Goal: Book appointment/travel/reservation

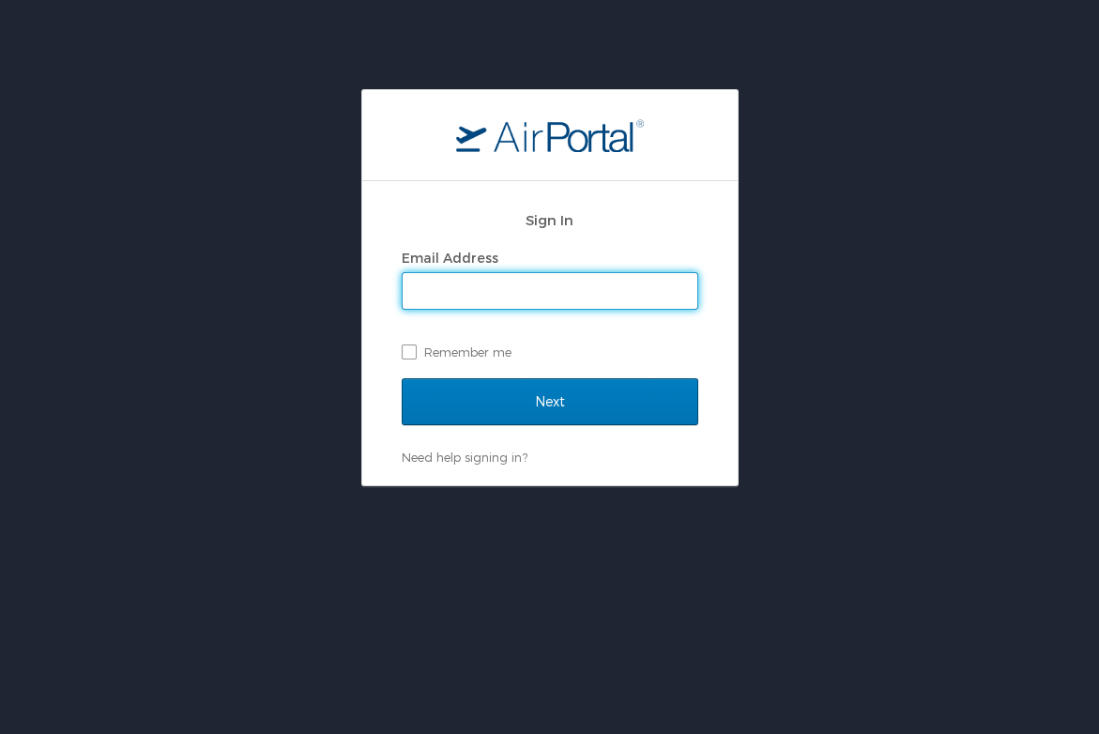
scroll to position [7, 0]
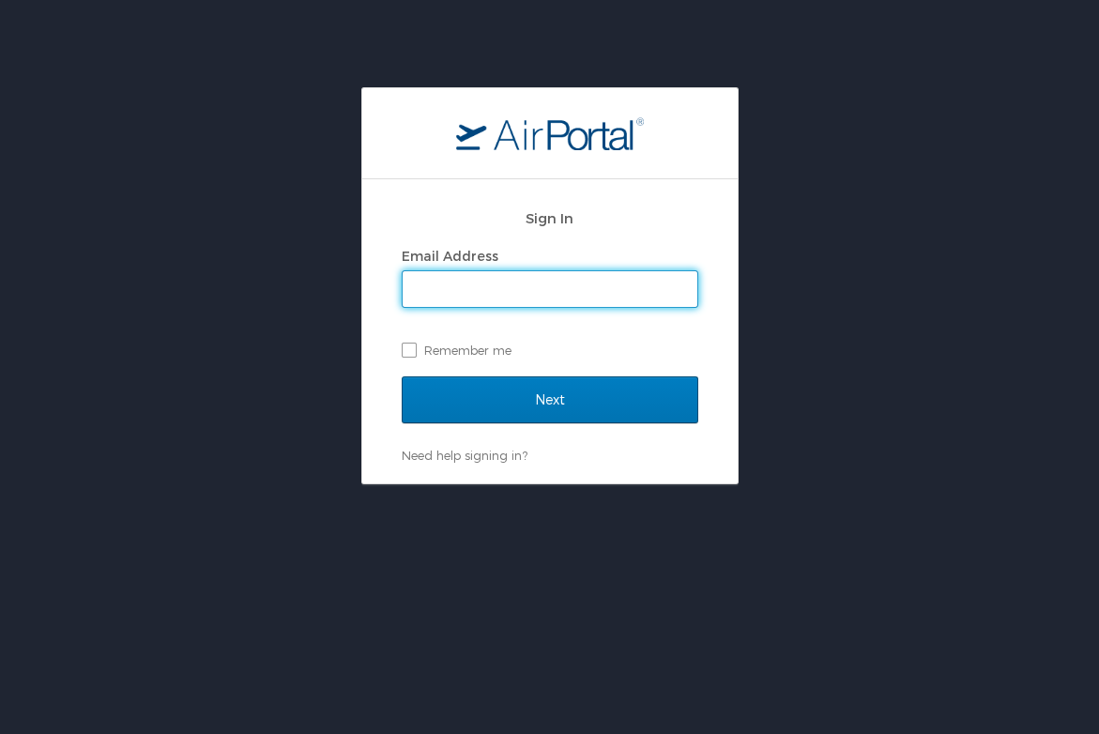
click at [481, 298] on input "Email Address" at bounding box center [550, 289] width 295 height 36
click at [680, 293] on input "Email Address" at bounding box center [550, 289] width 295 height 36
type input "michael.bansmer@usskiandsnowboard.org"
click at [549, 399] on input "Next" at bounding box center [550, 399] width 297 height 47
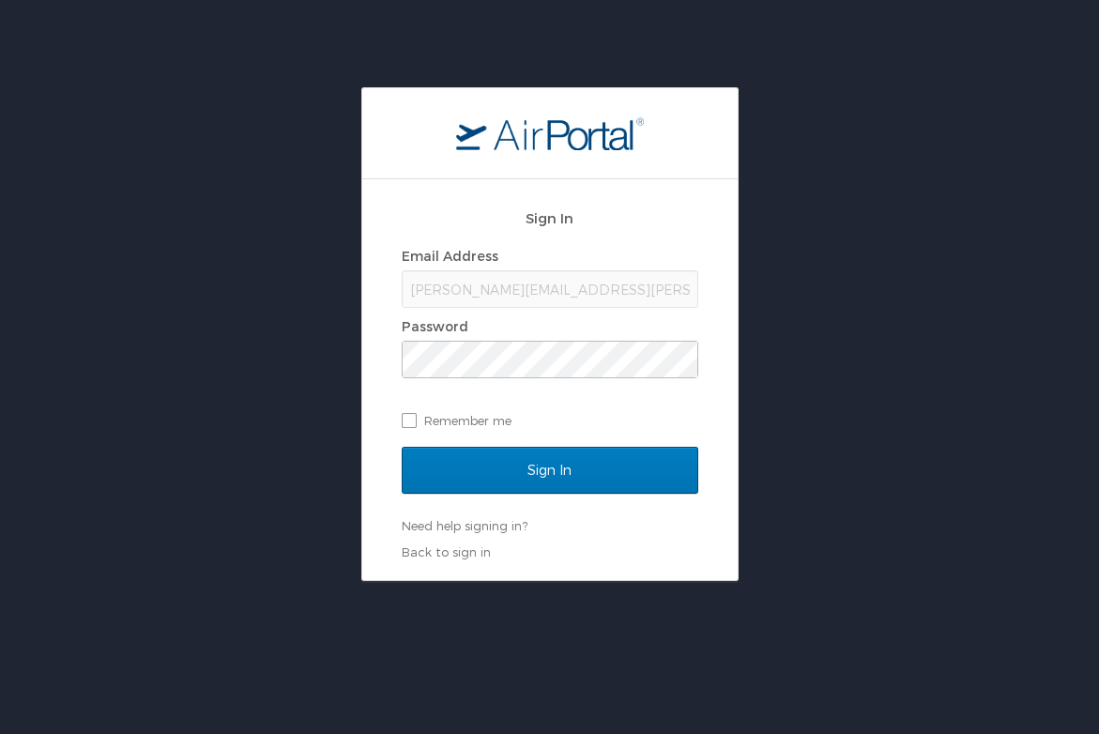
click at [549, 469] on input "Sign In" at bounding box center [550, 470] width 297 height 47
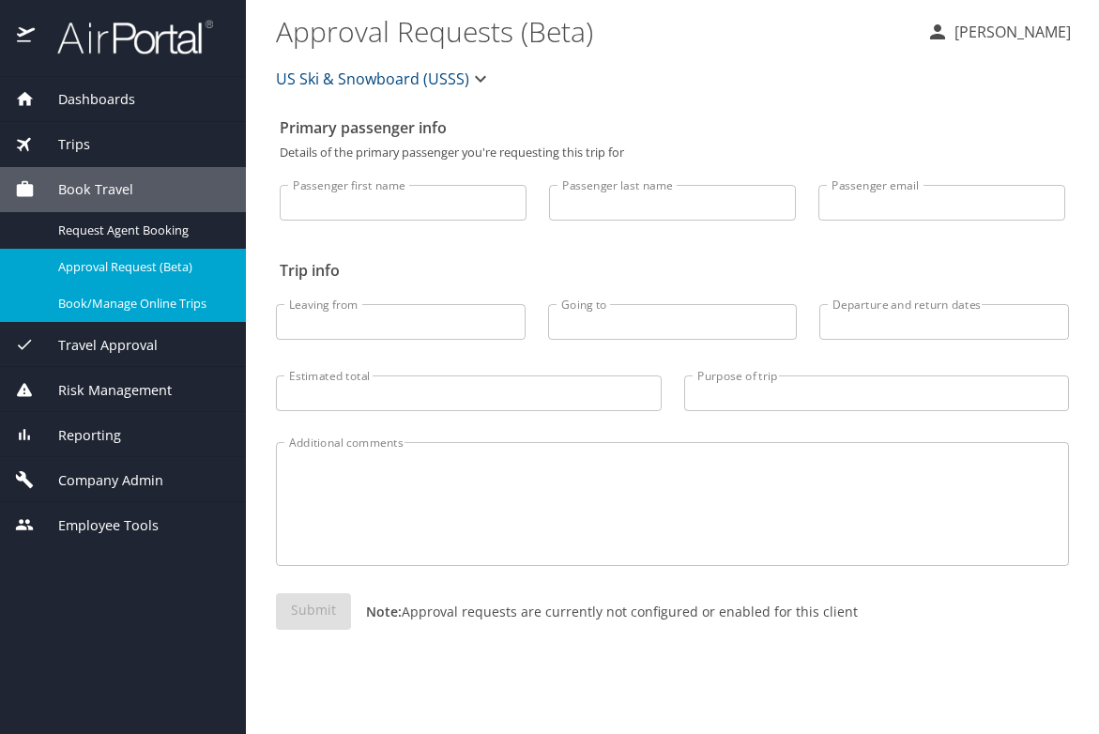
click at [113, 308] on span "Book/Manage Online Trips" at bounding box center [140, 304] width 165 height 18
